Goal: Information Seeking & Learning: Learn about a topic

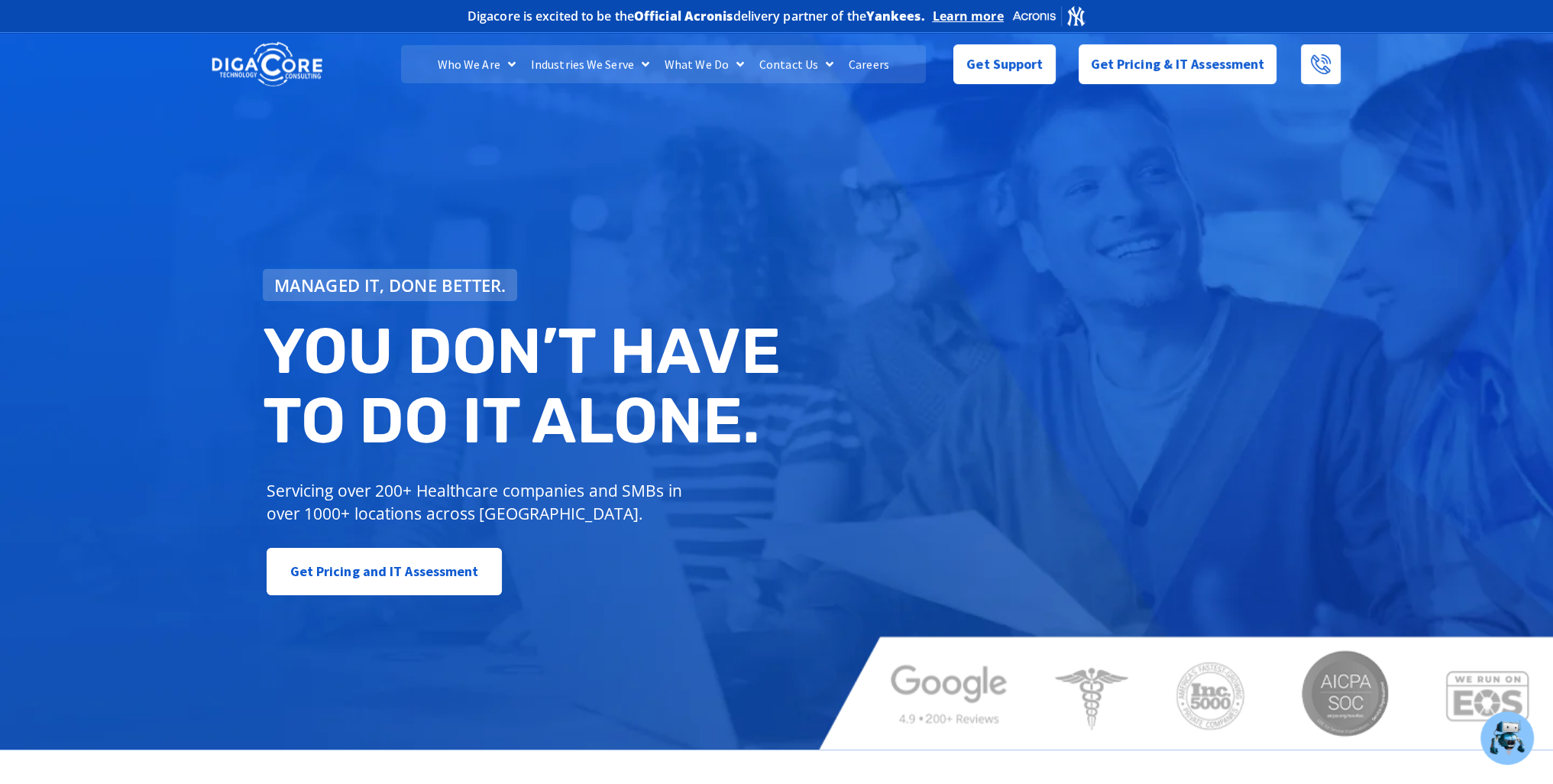
click at [878, 71] on link "Careers" at bounding box center [869, 63] width 56 height 38
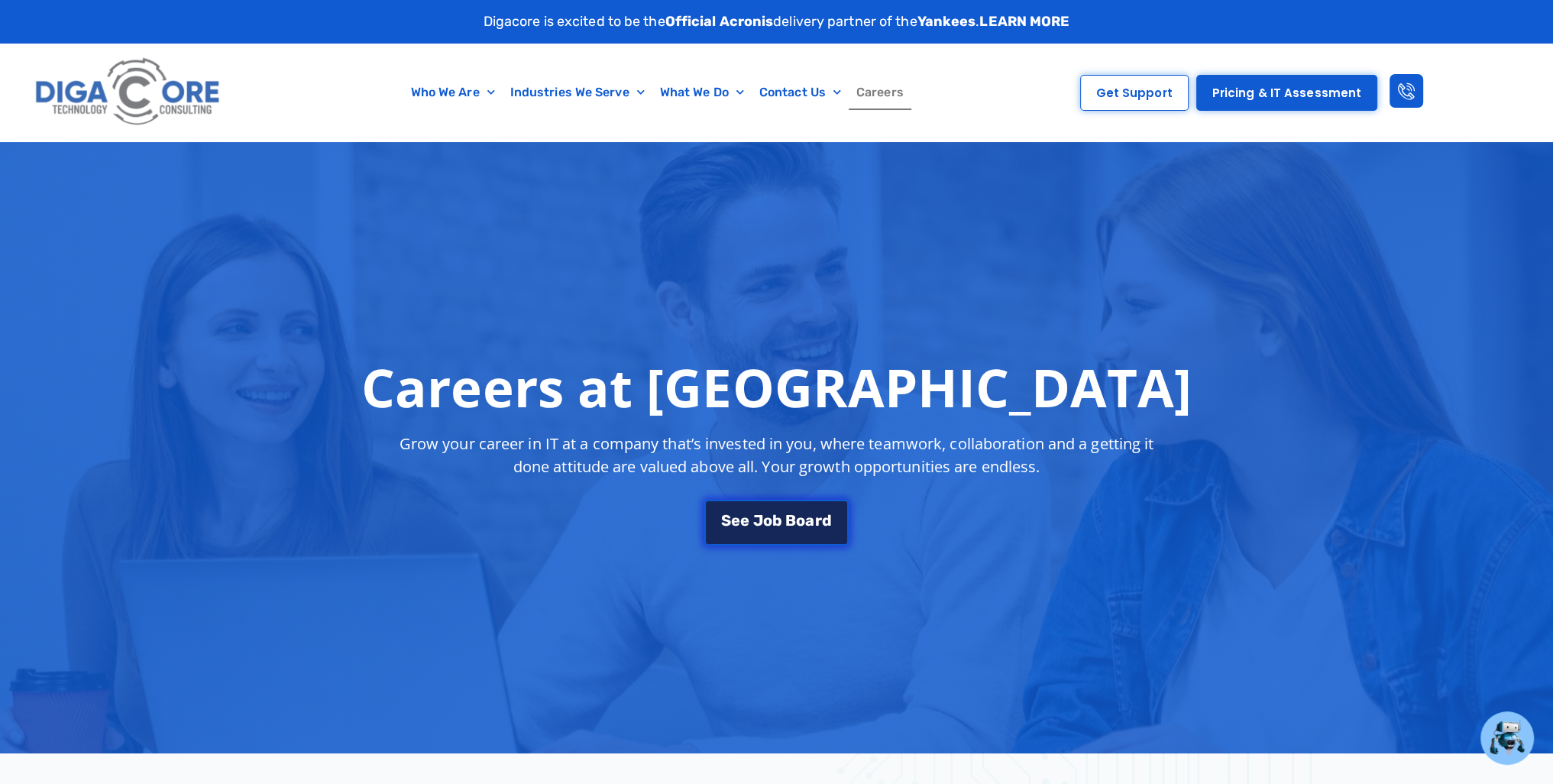
click at [786, 514] on span "B" at bounding box center [790, 520] width 11 height 15
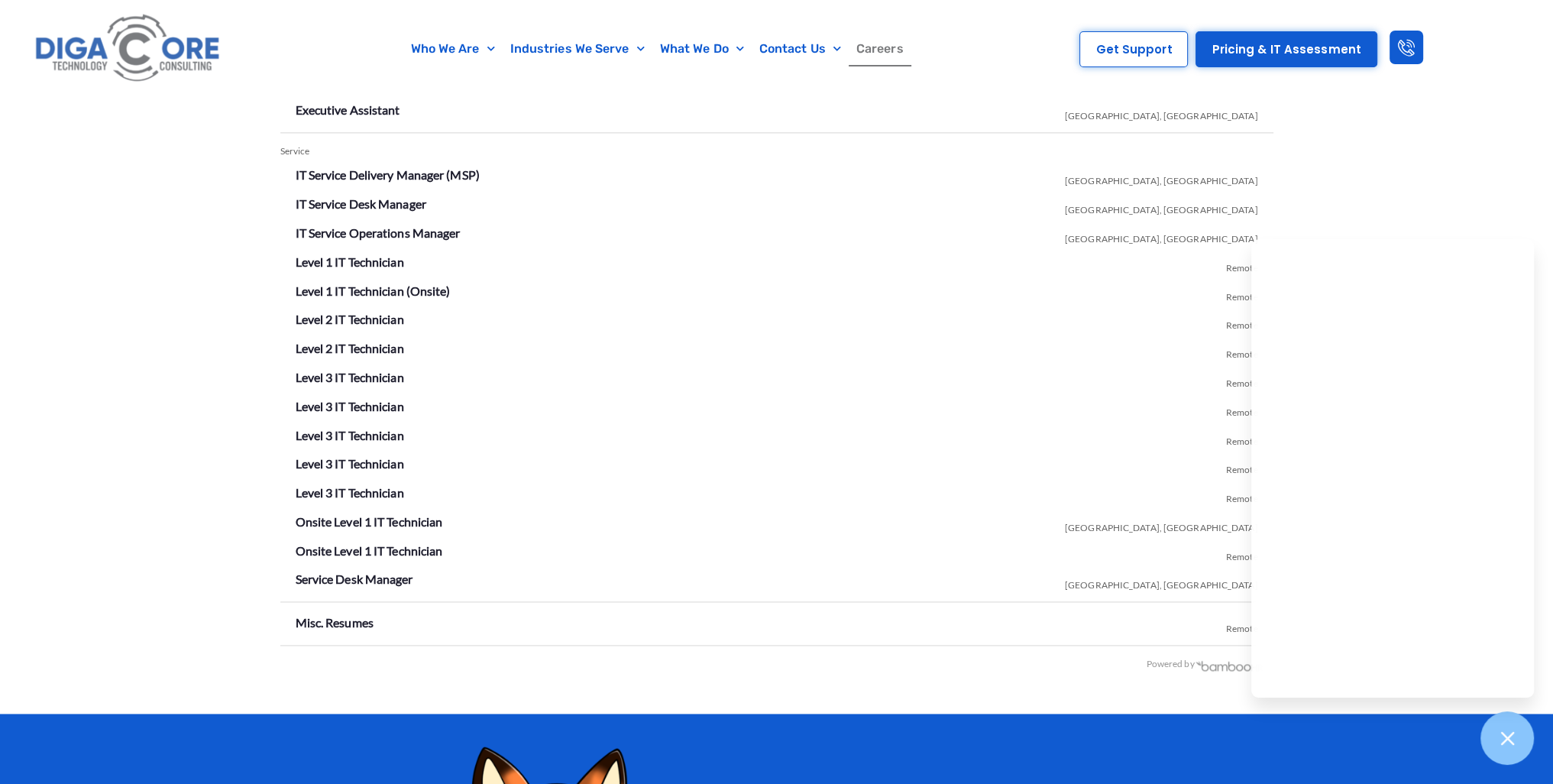
scroll to position [2694, 0]
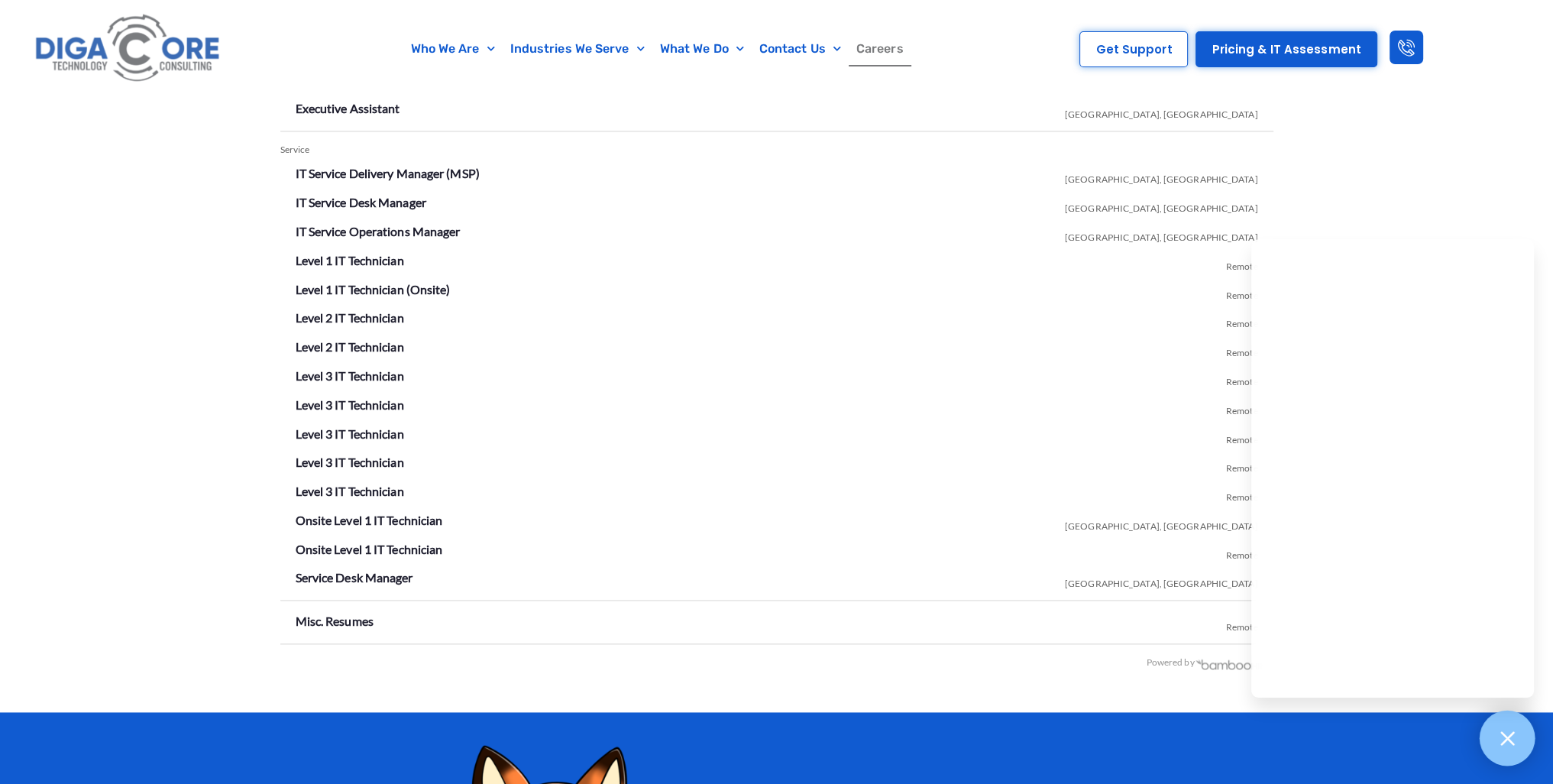
click at [1505, 744] on icon at bounding box center [1507, 738] width 20 height 20
click at [370, 258] on link "Level 1 IT Technician" at bounding box center [350, 259] width 108 height 14
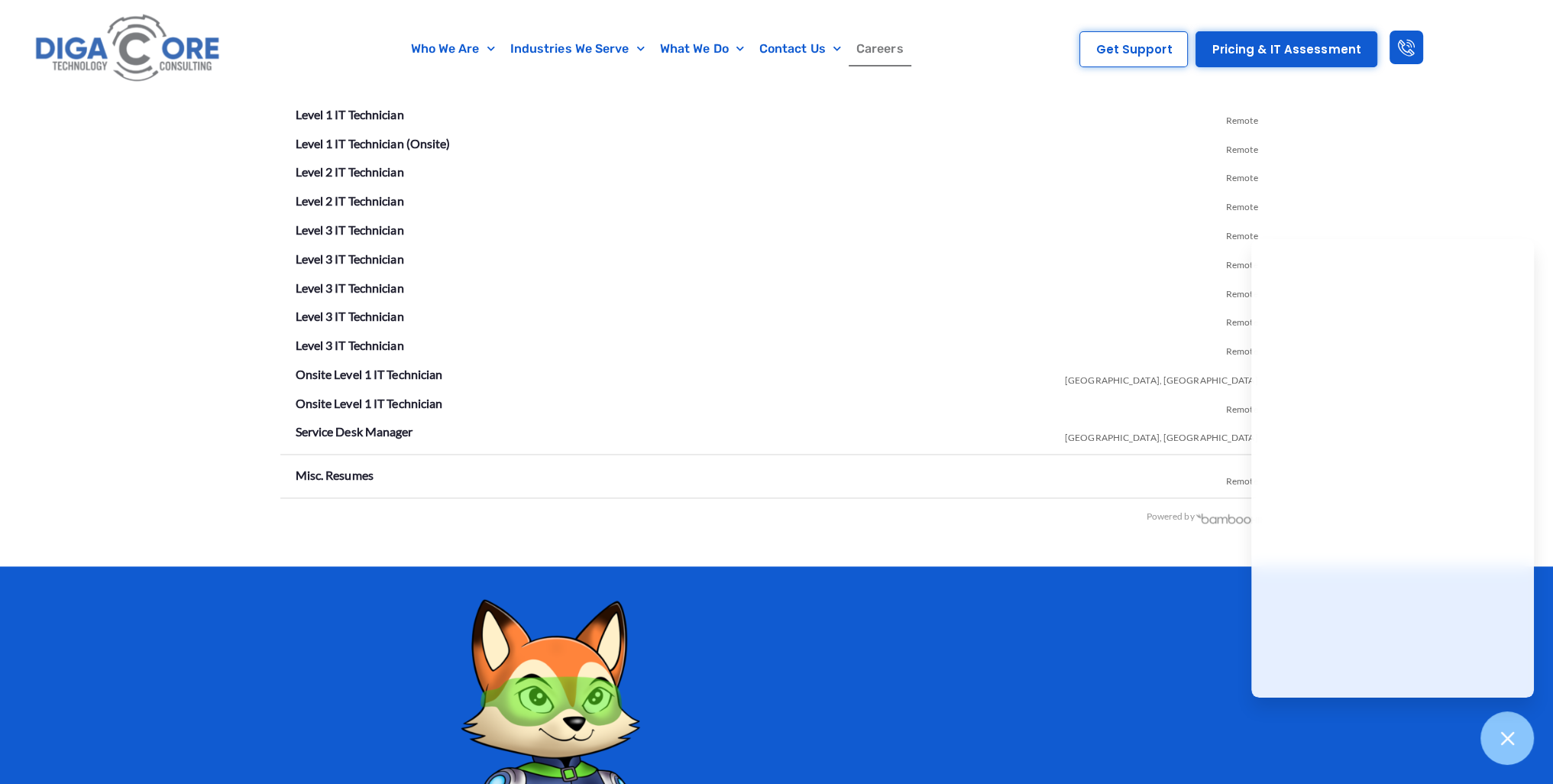
scroll to position [2847, 0]
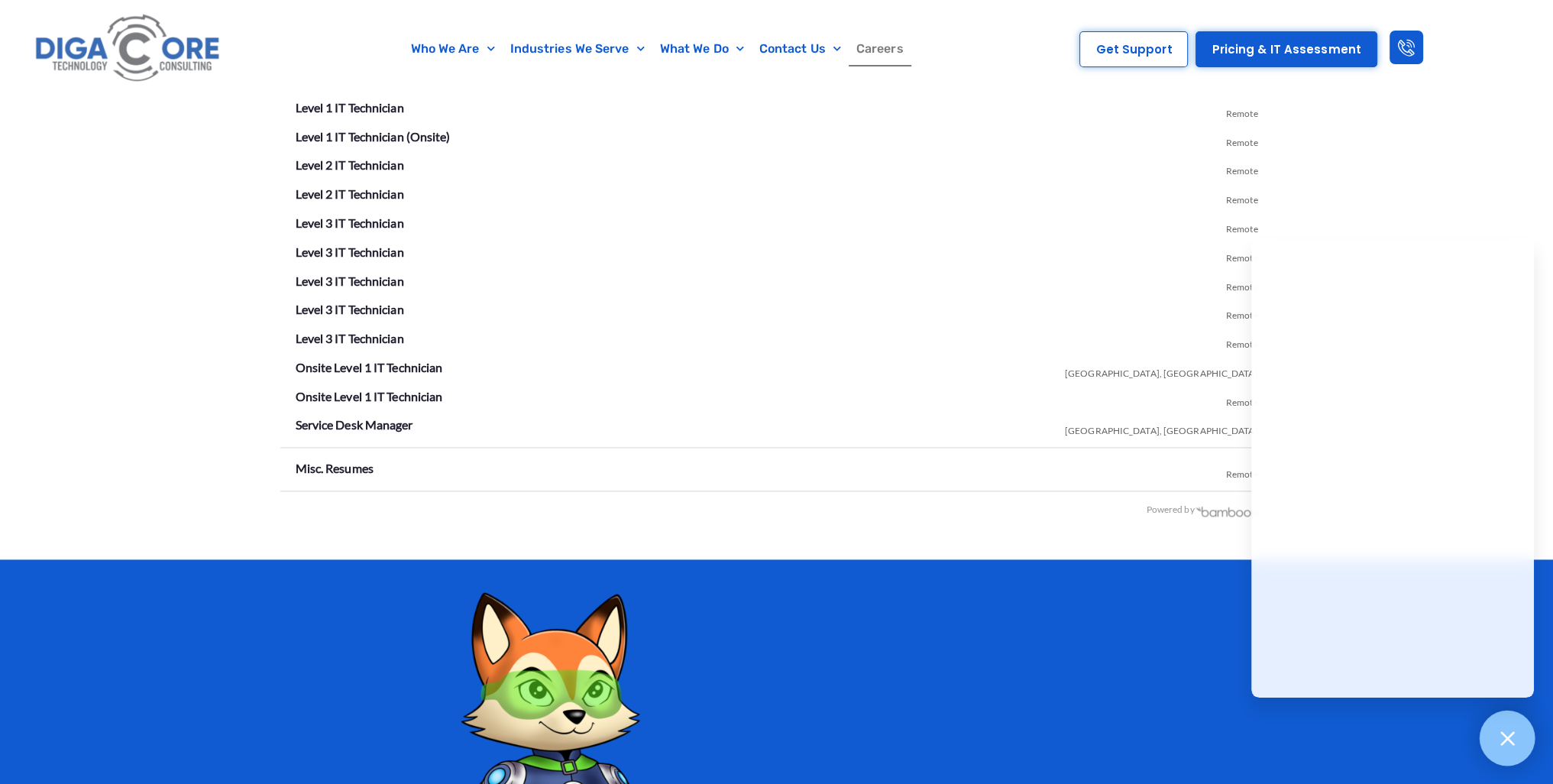
click at [1518, 744] on div at bounding box center [1507, 738] width 56 height 56
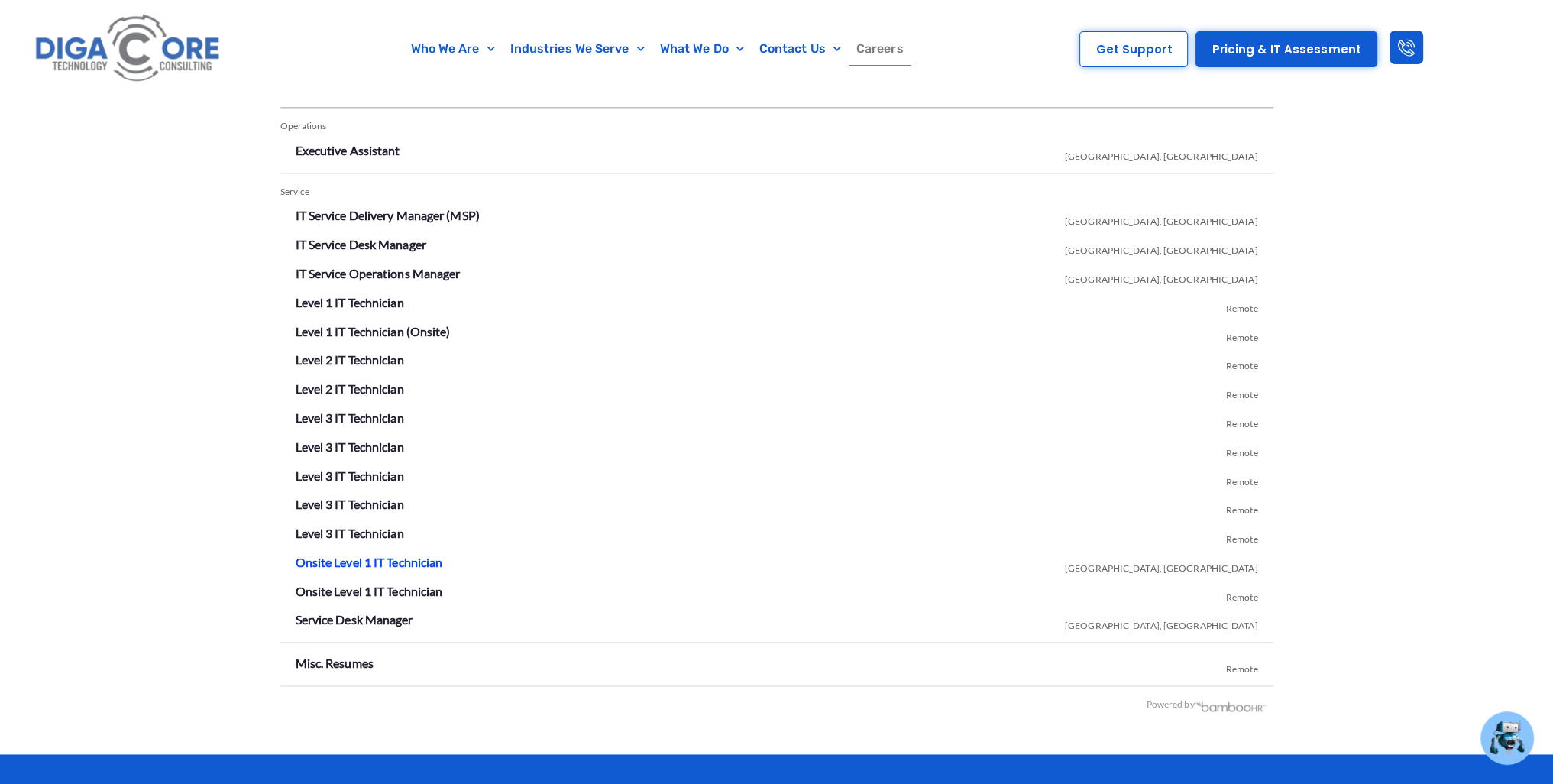
scroll to position [2617, 0]
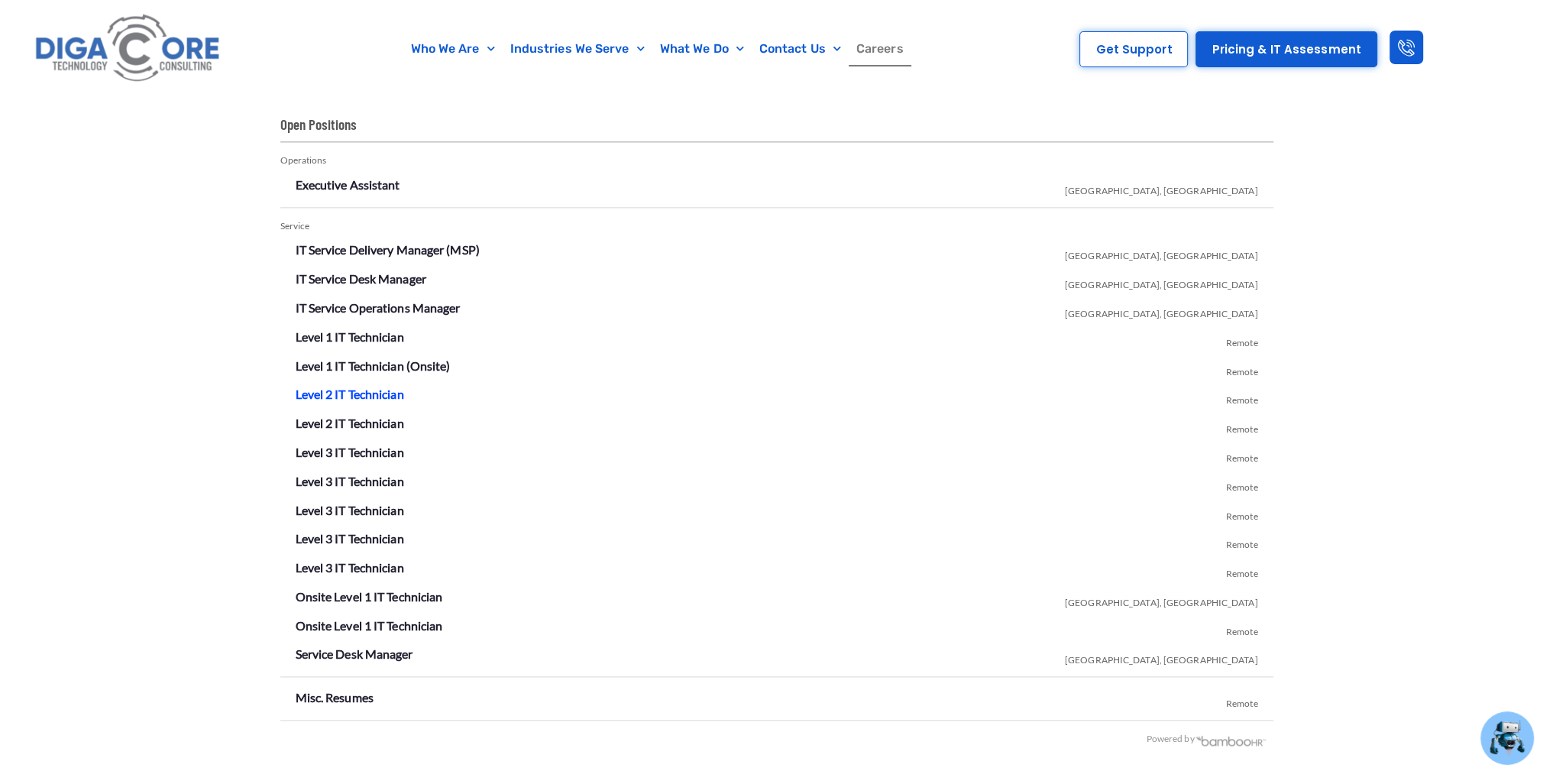
click at [363, 395] on link "Level 2 IT Technician" at bounding box center [350, 393] width 108 height 14
